Goal: Communication & Community: Ask a question

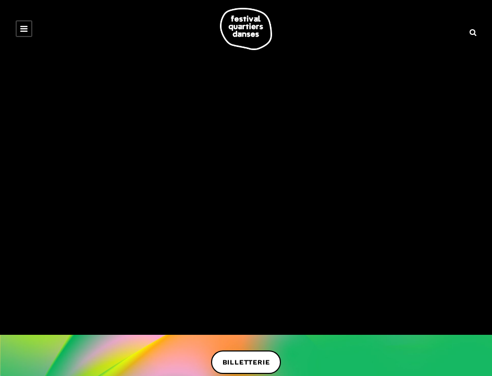
click at [28, 23] on link at bounding box center [24, 28] width 17 height 17
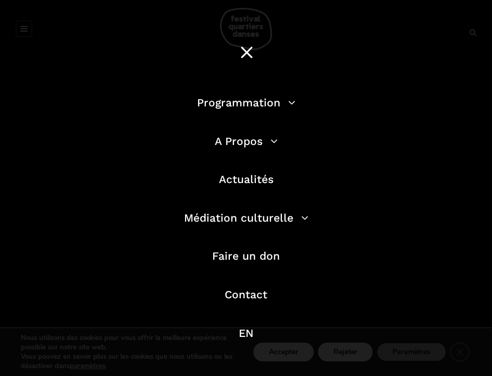
click at [85, 47] on div "Programmation Billetterie 2025 Programmation Gratuite Calendrier du Festival Le…" at bounding box center [246, 217] width 492 height 435
click at [239, 56] on div at bounding box center [245, 53] width 25 height 28
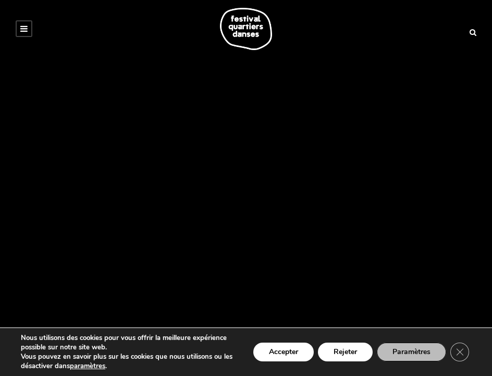
click at [239, 56] on div at bounding box center [246, 29] width 492 height 58
click at [22, 27] on icon at bounding box center [23, 28] width 7 height 8
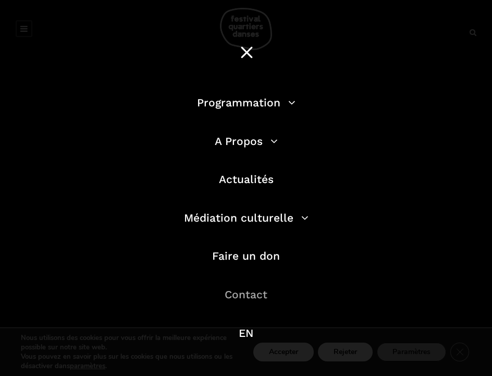
click at [249, 299] on link "Contact" at bounding box center [246, 294] width 43 height 13
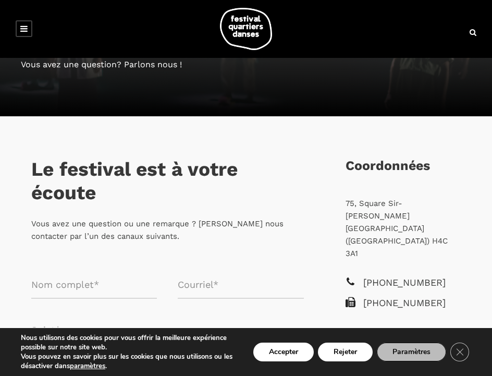
scroll to position [112, 0]
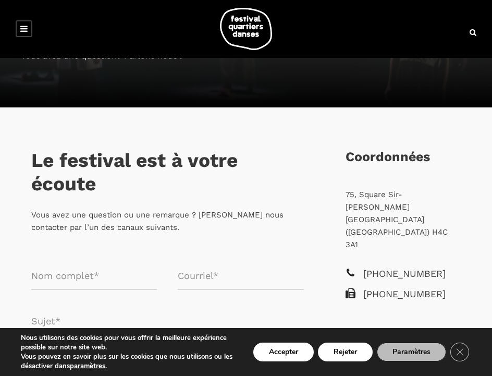
click at [98, 283] on input "Formulaire de contact" at bounding box center [94, 276] width 126 height 28
type input "[PERSON_NAME]"
type input "[EMAIL_ADDRESS][DOMAIN_NAME]"
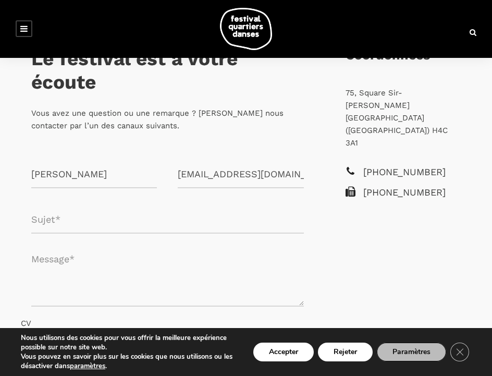
scroll to position [253, 0]
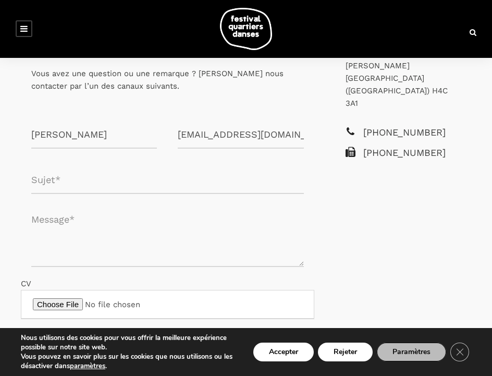
click at [77, 178] on input "Formulaire de contact" at bounding box center [167, 180] width 273 height 28
type input "Location de tapis de danse"
click at [78, 257] on textarea "Formulaire de contact" at bounding box center [167, 235] width 273 height 63
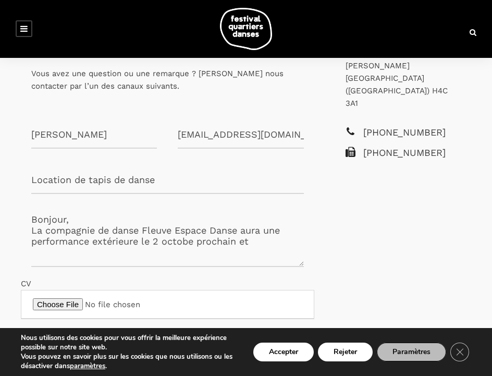
click at [191, 243] on textarea "Bonjour, La compagnie de danse Fleuve Espace Danse aura une performance extérie…" at bounding box center [167, 235] width 273 height 63
click at [286, 240] on textarea "Bonjour, La compagnie de danse Fleuve Espace Danse aura une performance extérie…" at bounding box center [167, 235] width 273 height 63
type textarea "Bonjour, La compagnie de danse Fleuve Espace Danse aura une performance extérie…"
